Goal: Transaction & Acquisition: Purchase product/service

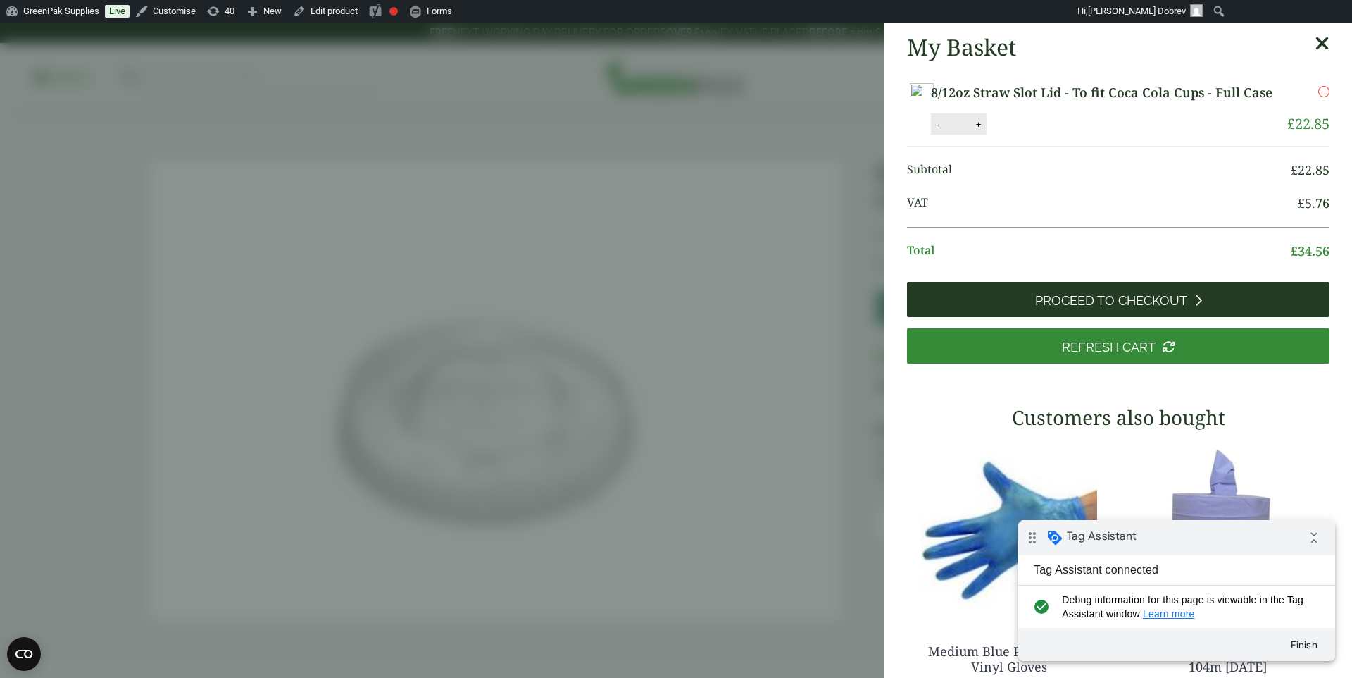
click at [1090, 317] on link "Proceed to Checkout" at bounding box center [1118, 299] width 423 height 35
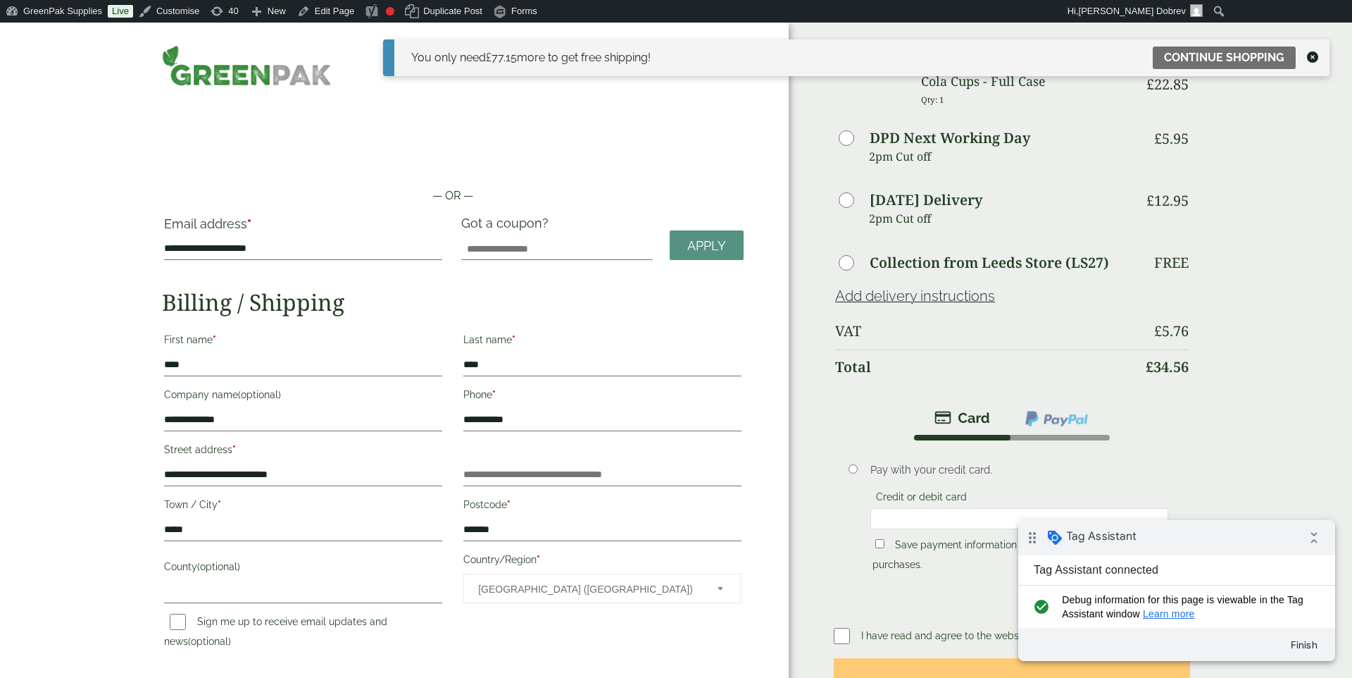
click at [1316, 54] on icon at bounding box center [1312, 56] width 11 height 11
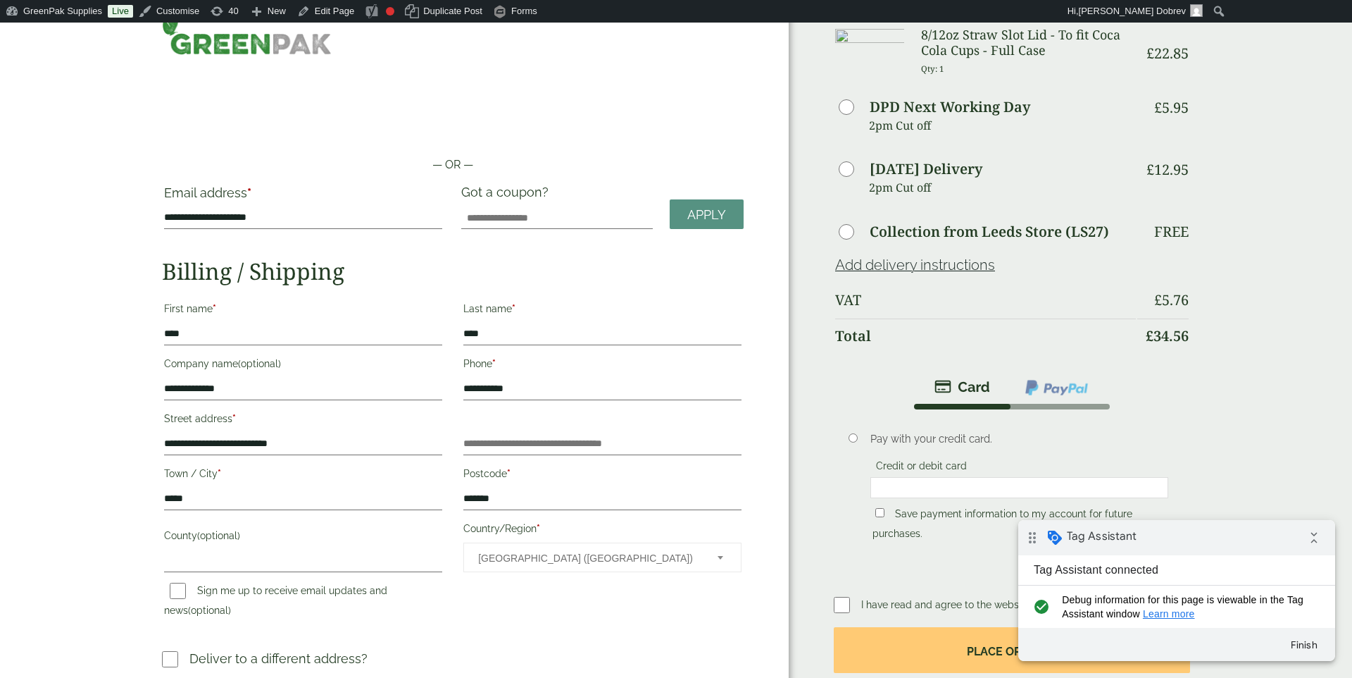
scroll to position [30, 0]
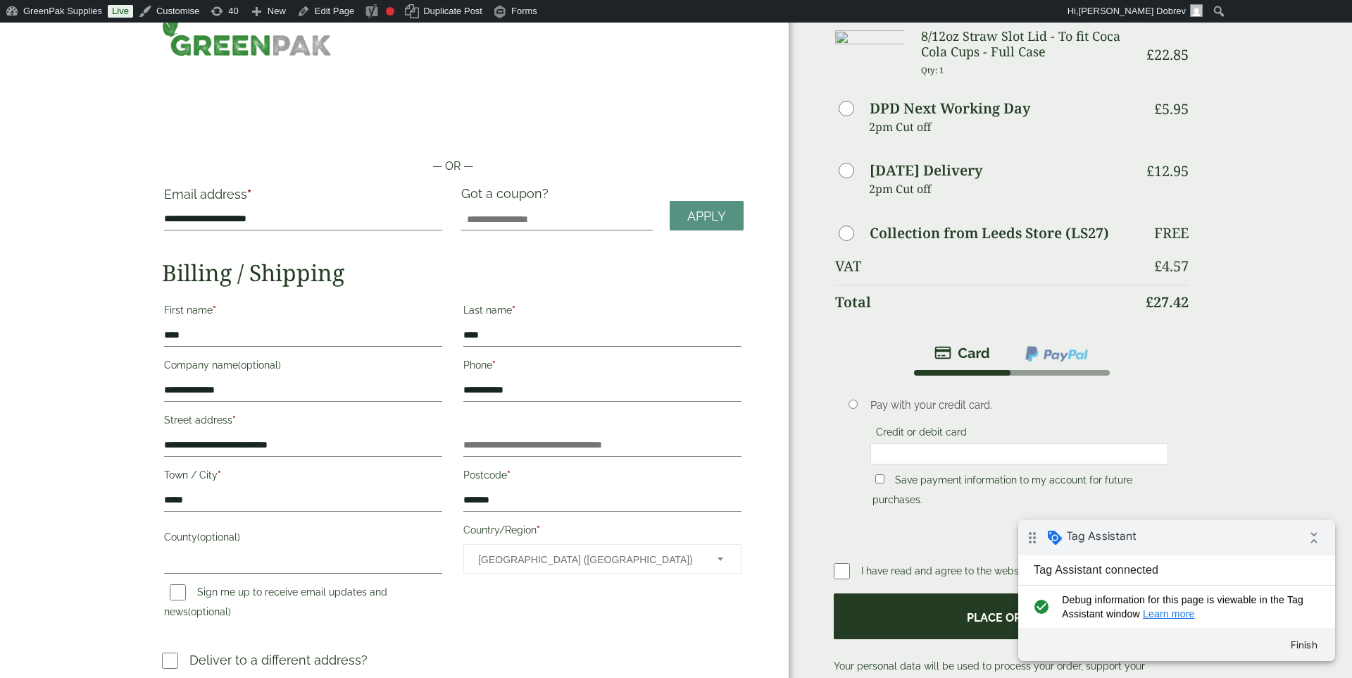
click at [866, 606] on button "Place order" at bounding box center [1012, 616] width 356 height 46
